Goal: Information Seeking & Learning: Check status

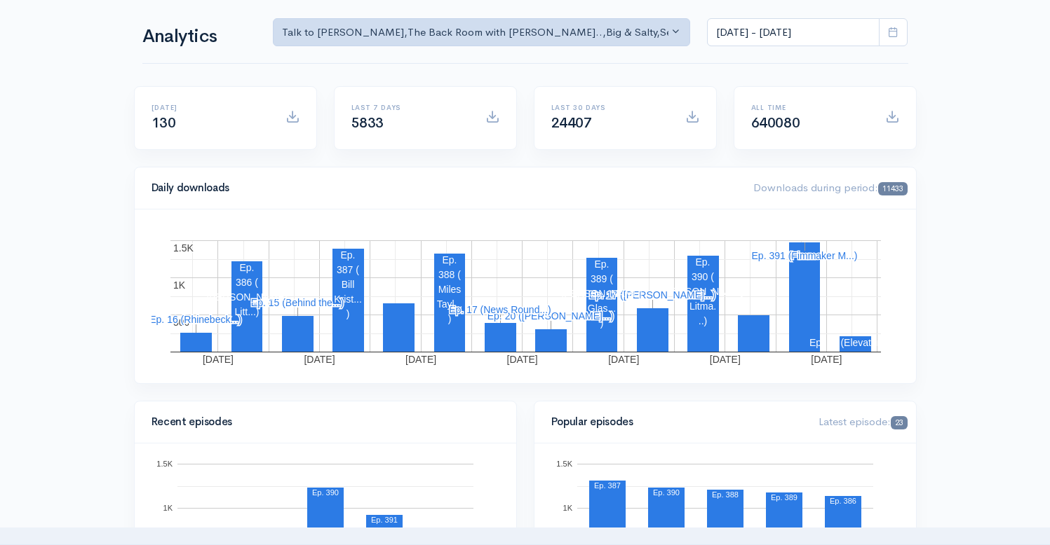
scroll to position [367, 0]
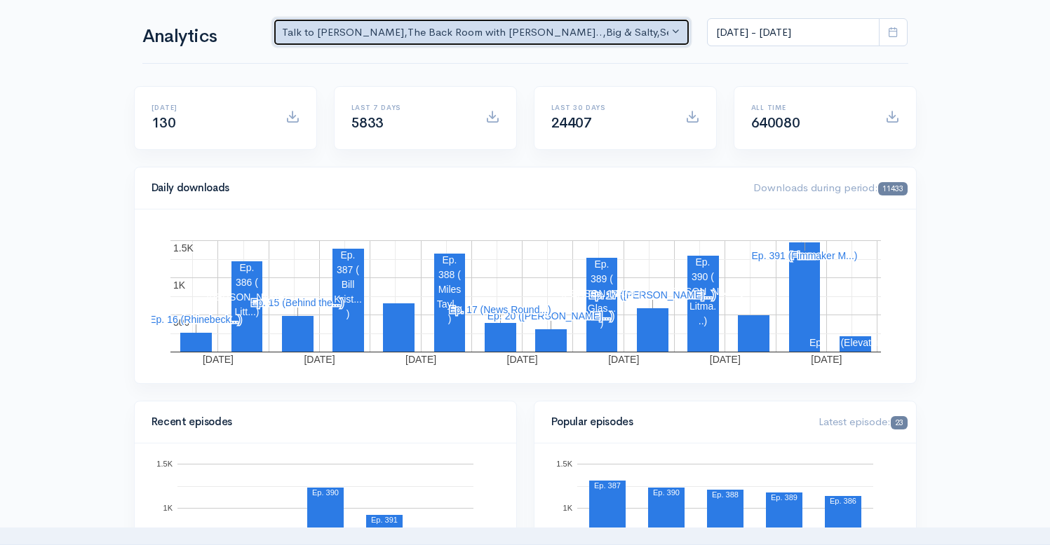
click at [592, 32] on div "Talk to [PERSON_NAME] , The Back Room with [PERSON_NAME].. , Big & Salty , Seri…" at bounding box center [475, 33] width 387 height 16
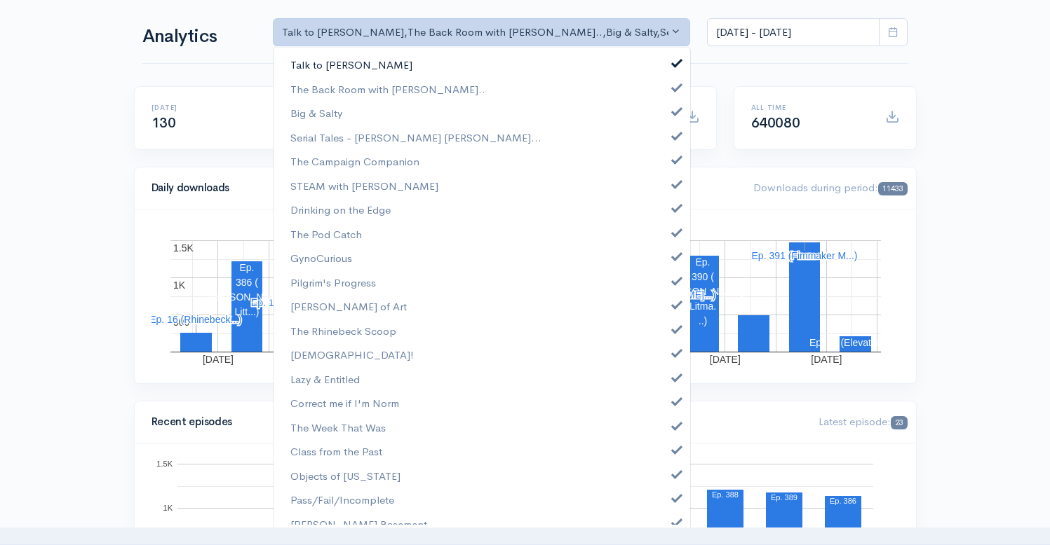
scroll to position [0, 0]
click at [674, 61] on span at bounding box center [677, 61] width 6 height 11
select select "10316"
click at [674, 107] on span at bounding box center [677, 109] width 6 height 11
click at [667, 142] on link "Serial Tales - [PERSON_NAME] [PERSON_NAME]..." at bounding box center [481, 138] width 416 height 25
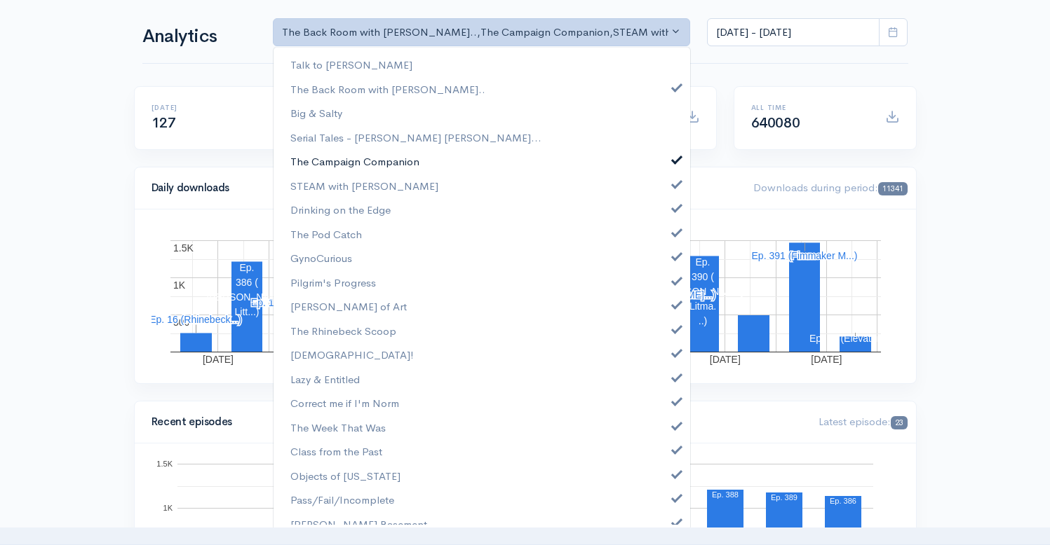
click at [674, 161] on span at bounding box center [677, 158] width 6 height 11
click at [664, 195] on link "STEAM with [PERSON_NAME]" at bounding box center [481, 186] width 416 height 25
click at [664, 215] on link "Drinking on the Edge" at bounding box center [481, 210] width 416 height 25
click at [665, 238] on link "The Pod Catch" at bounding box center [481, 234] width 416 height 25
click at [665, 264] on link "GynoCurious" at bounding box center [481, 258] width 416 height 25
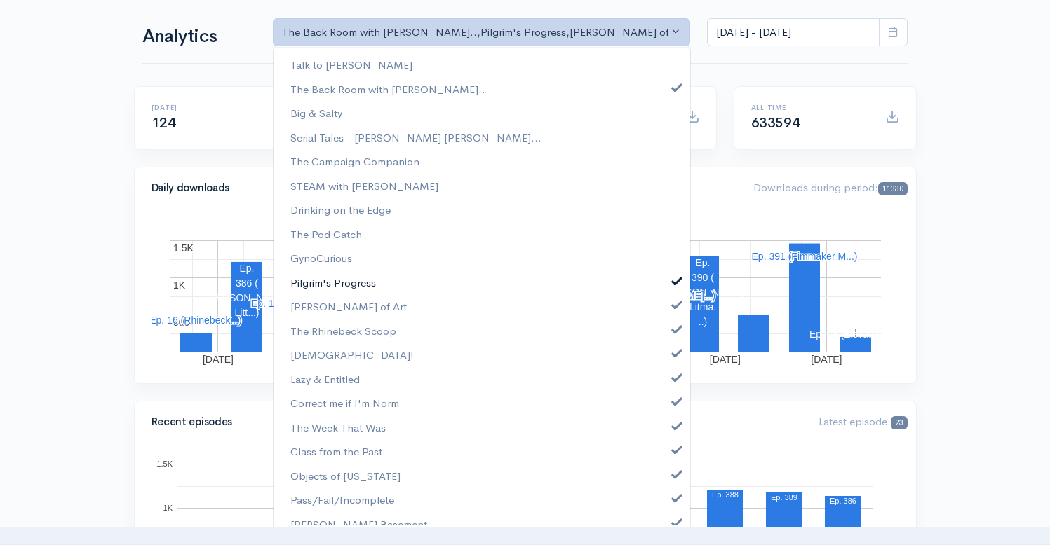
click at [665, 287] on link "Pilgrim's Progress" at bounding box center [481, 283] width 416 height 25
click at [674, 306] on span at bounding box center [677, 303] width 6 height 11
click at [674, 330] on span at bounding box center [677, 328] width 6 height 11
click at [674, 357] on span at bounding box center [677, 351] width 6 height 11
click at [674, 380] on span at bounding box center [677, 376] width 6 height 11
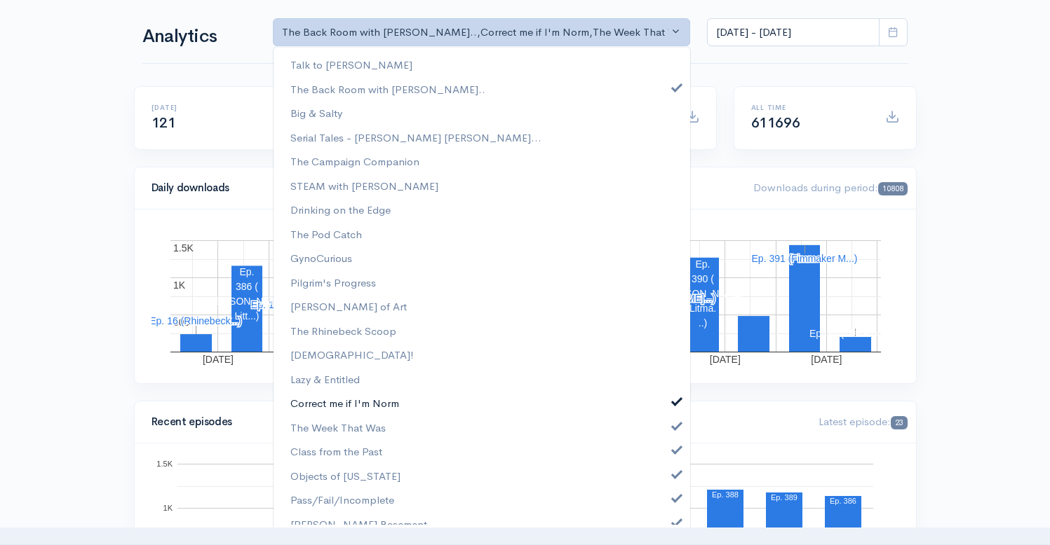
click at [665, 409] on link "Correct me if I'm Norm" at bounding box center [481, 403] width 416 height 25
click at [665, 431] on link "The Week That Was" at bounding box center [481, 428] width 416 height 25
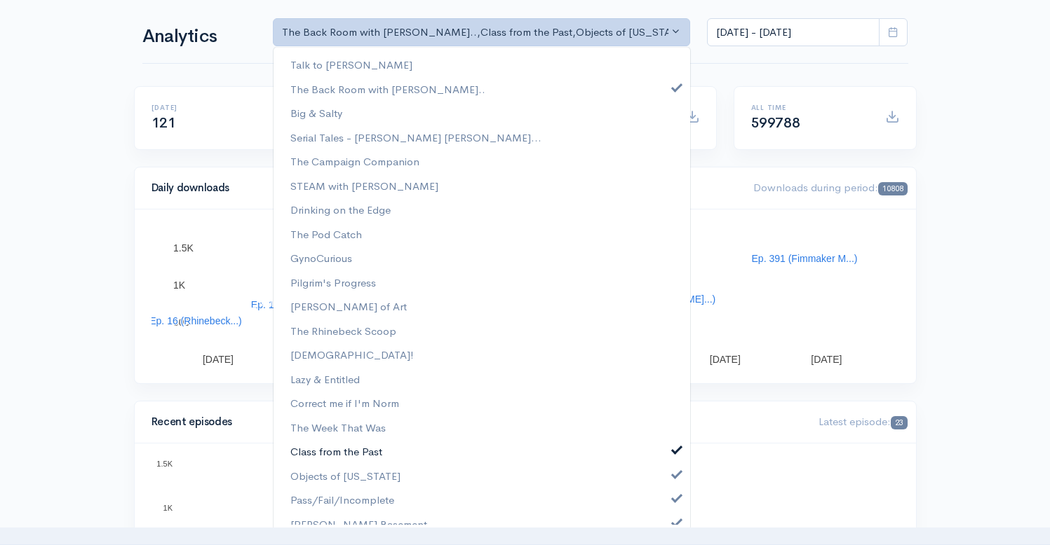
click at [674, 453] on span at bounding box center [677, 448] width 6 height 11
click at [674, 478] on span at bounding box center [677, 473] width 6 height 11
click at [665, 504] on link "Pass/Fail/Incomplete" at bounding box center [481, 500] width 416 height 25
click at [674, 524] on span at bounding box center [677, 521] width 6 height 11
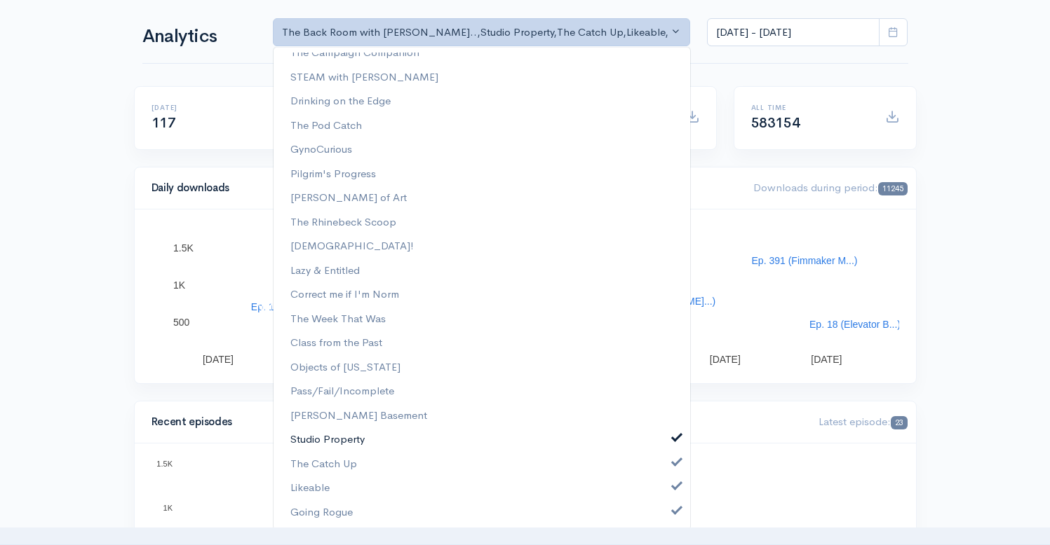
click at [674, 438] on span at bounding box center [677, 436] width 6 height 11
click at [674, 463] on span at bounding box center [677, 461] width 6 height 11
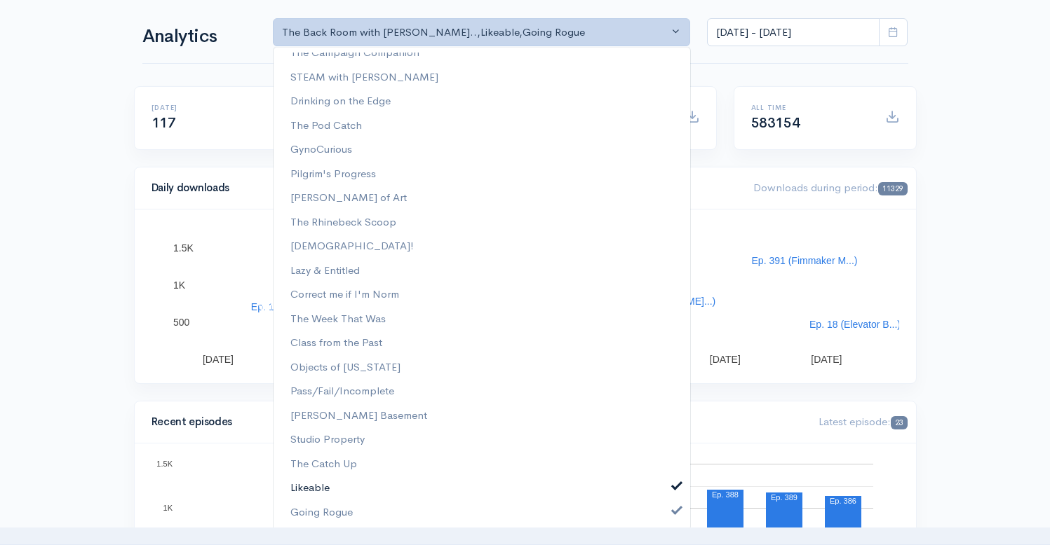
click at [665, 496] on link "Likeable" at bounding box center [481, 488] width 416 height 25
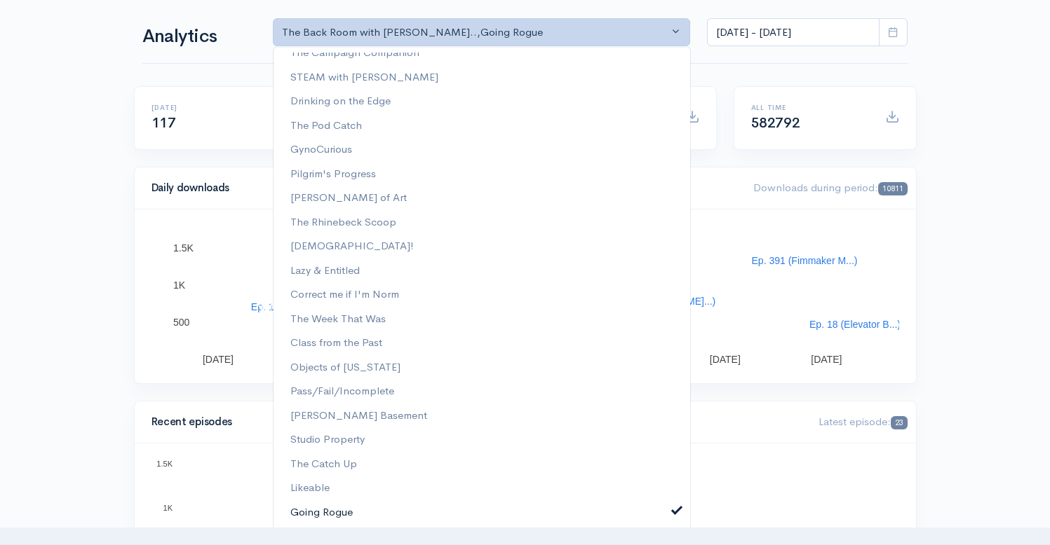
click at [674, 515] on span at bounding box center [677, 509] width 6 height 11
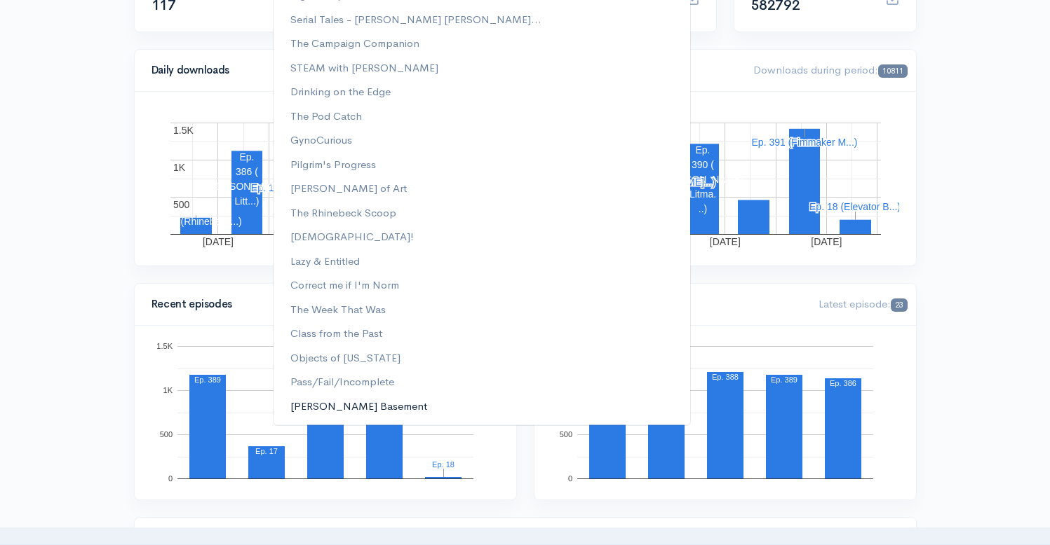
scroll to position [336, 0]
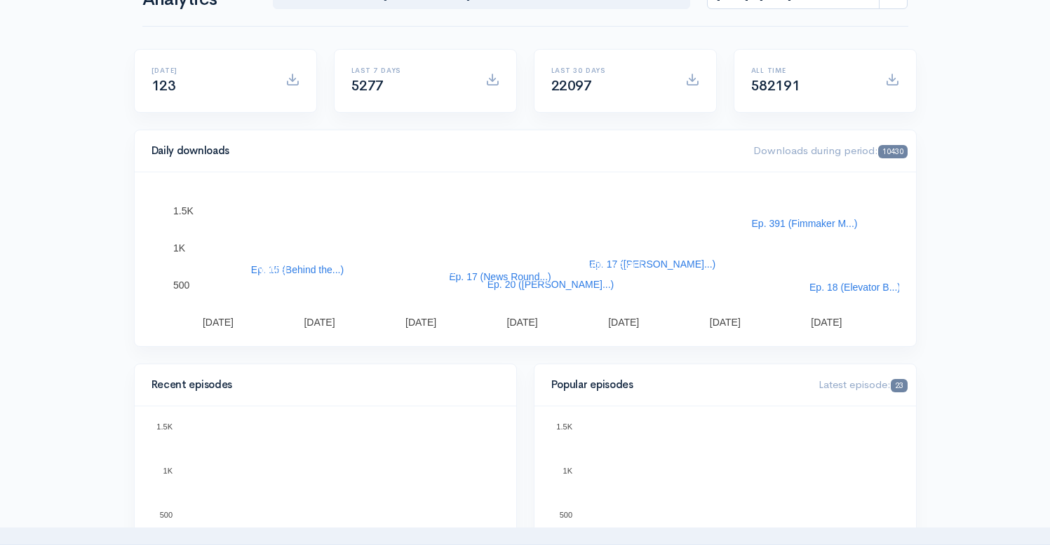
scroll to position [0, 0]
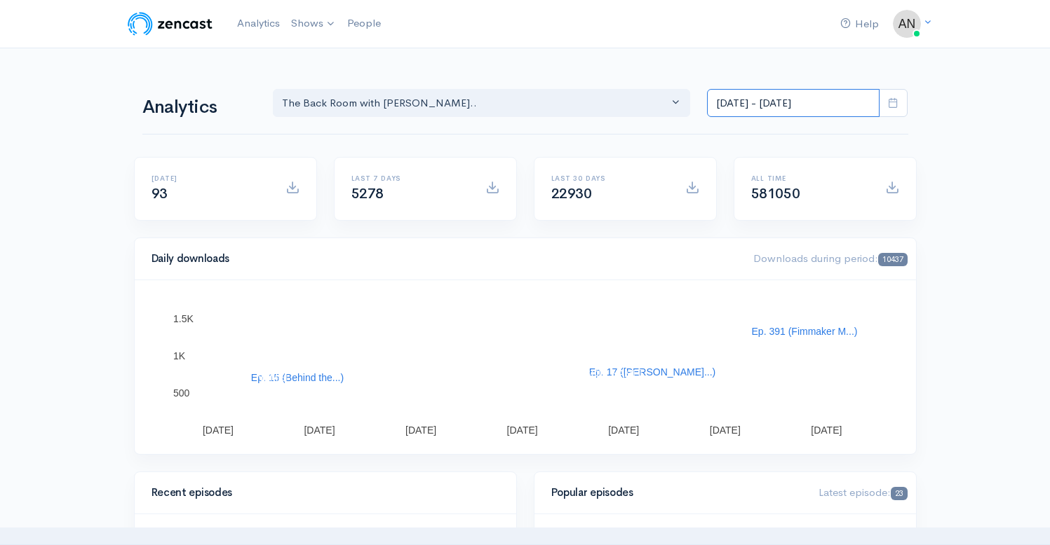
click at [794, 100] on input "[DATE] - [DATE]" at bounding box center [793, 103] width 172 height 29
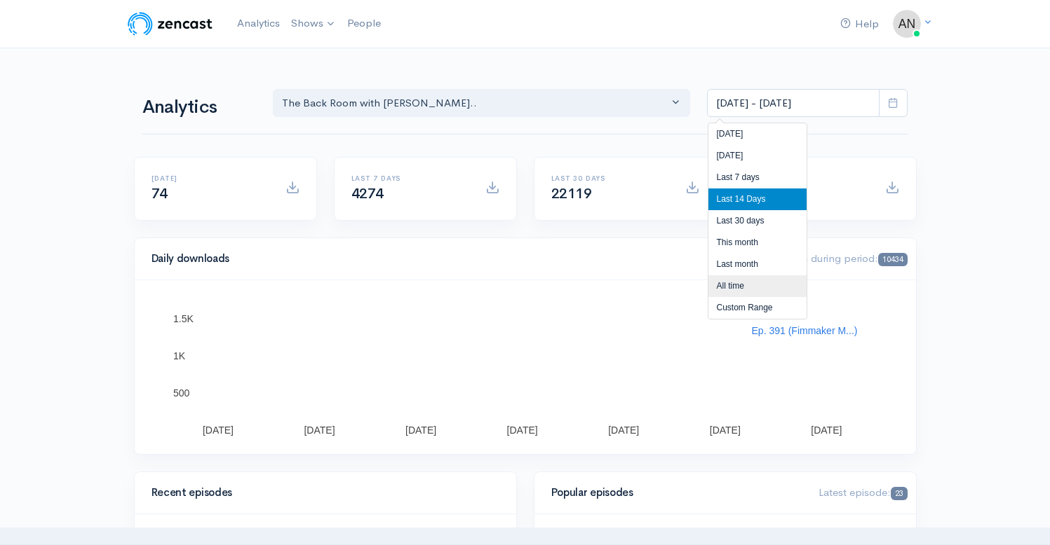
click at [726, 295] on li "All time" at bounding box center [757, 287] width 98 height 22
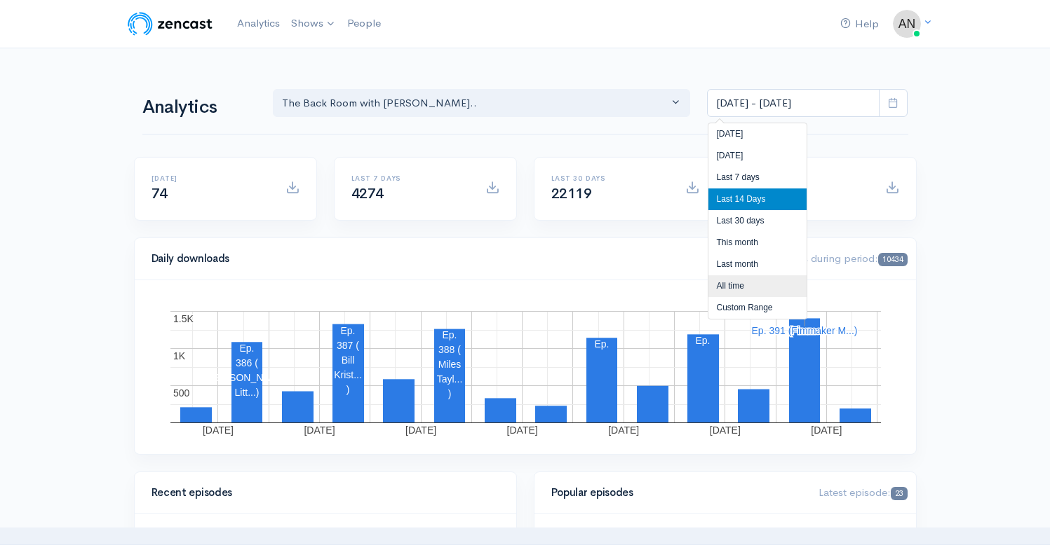
type input "[DATE] - [DATE]"
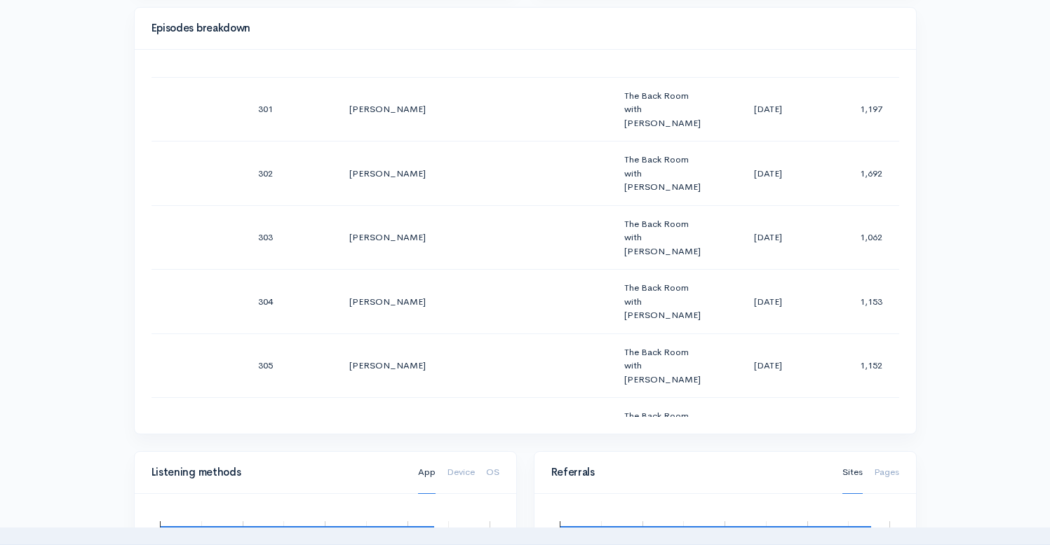
scroll to position [19516, 0]
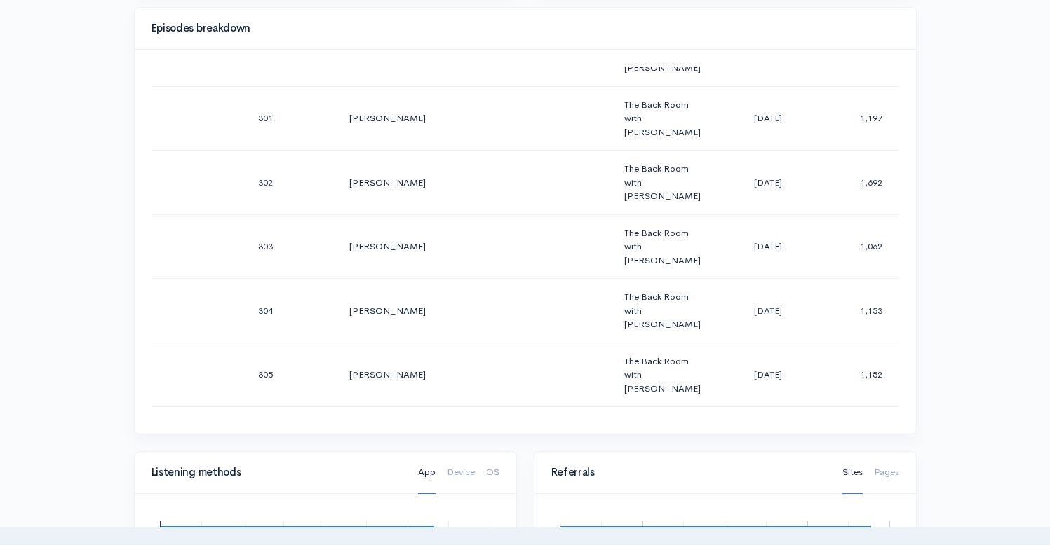
click at [963, 203] on div "Help Notifications View all Your profile Team settings Radio Free Rhinecliff Cu…" at bounding box center [525, 294] width 1050 height 1987
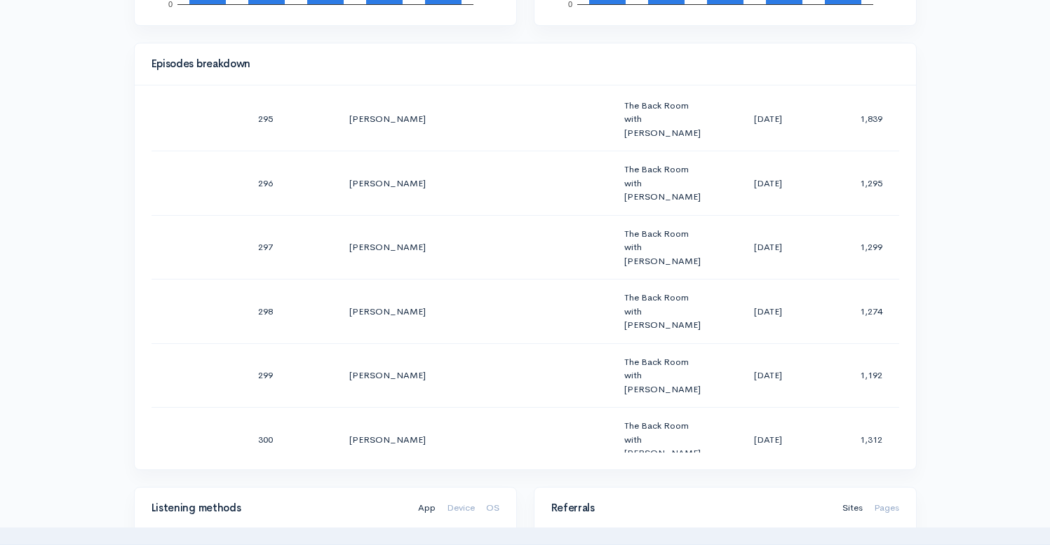
scroll to position [19066, 0]
